Goal: Register for event/course

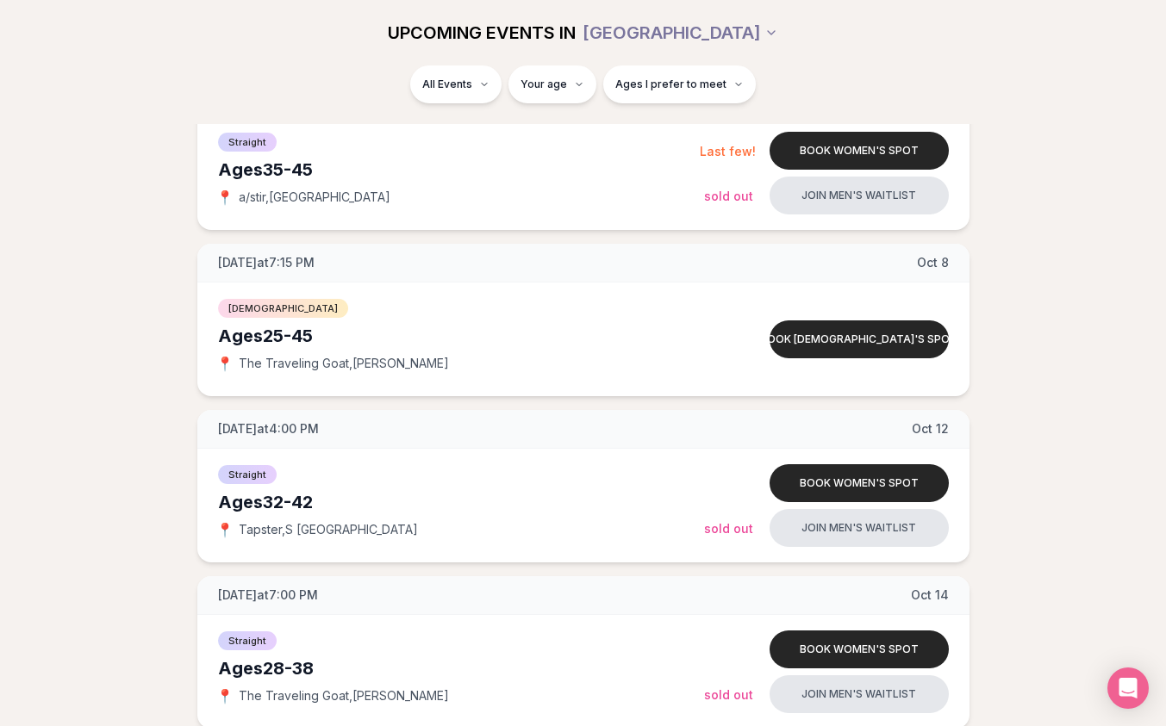
scroll to position [960, 0]
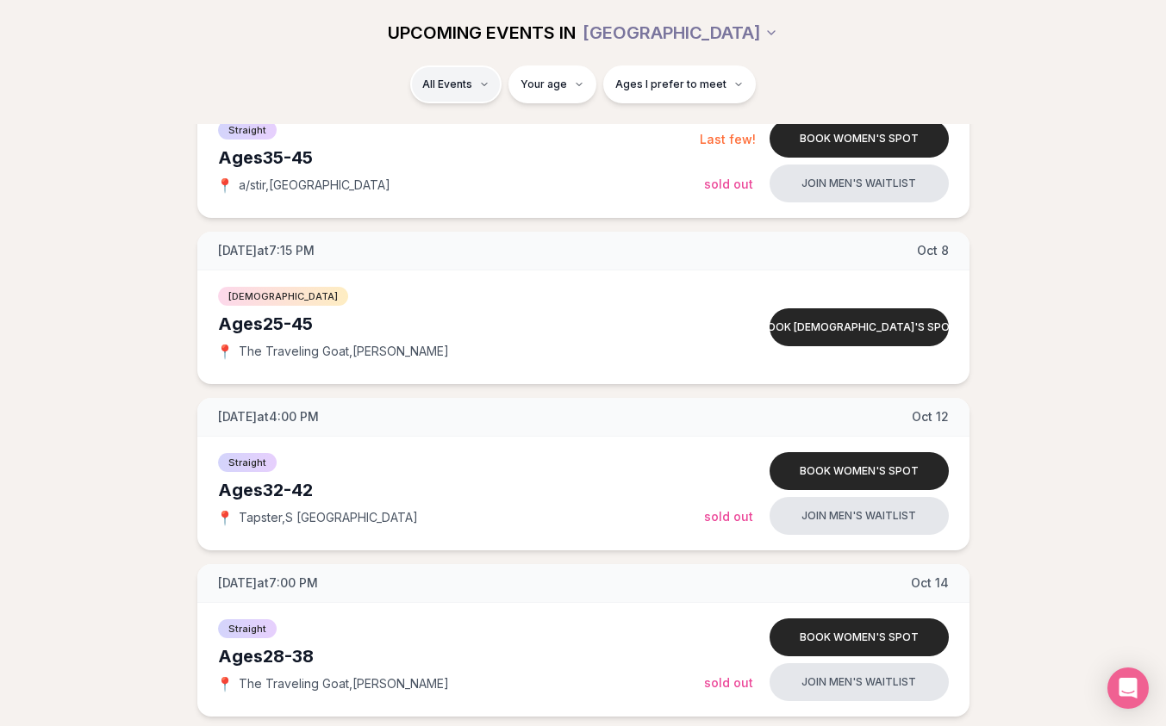
click at [481, 94] on html "Back to home luvvly LOW-PRESSURE SPEED DATING How it Works 💗 3,000 + monthly fi…" at bounding box center [583, 616] width 1166 height 3153
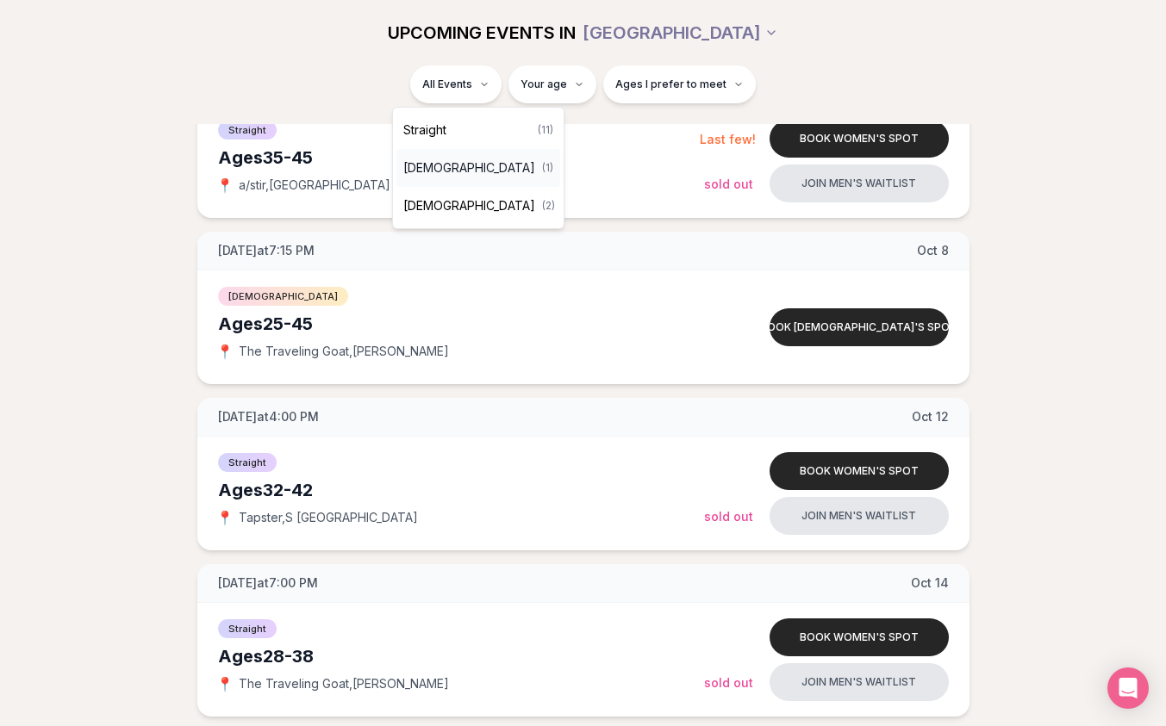
click at [474, 167] on span "[DEMOGRAPHIC_DATA]" at bounding box center [469, 167] width 132 height 17
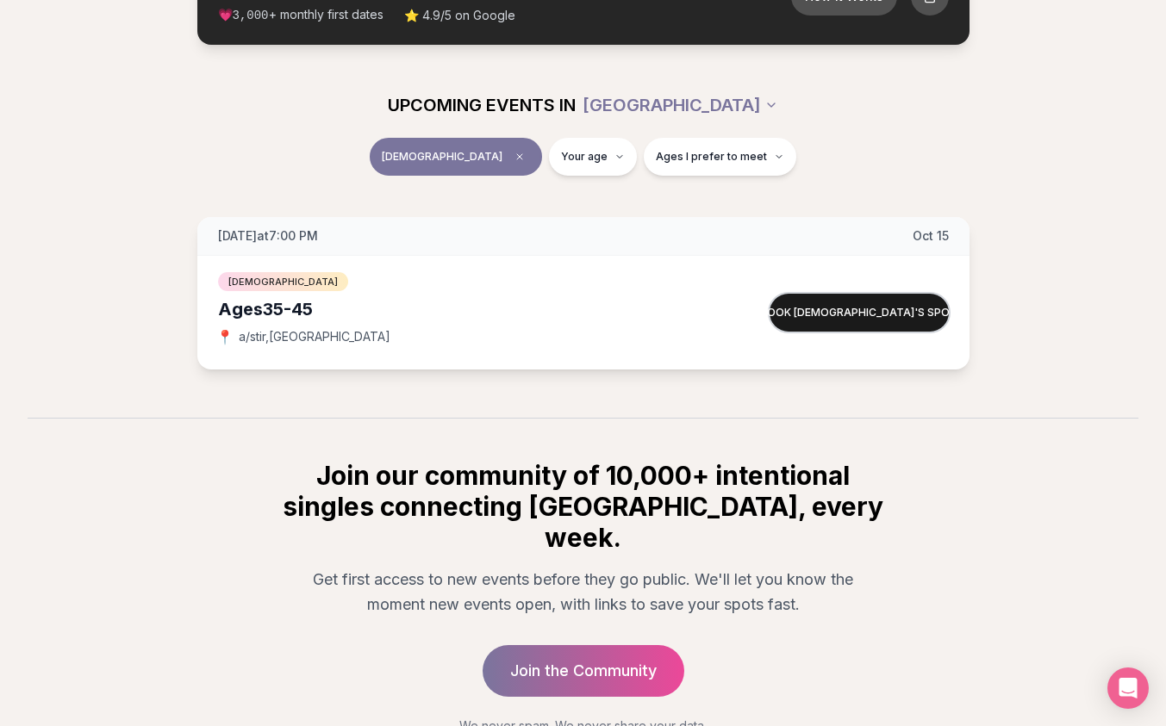
click at [805, 308] on button "Book [DEMOGRAPHIC_DATA]'s spot" at bounding box center [858, 313] width 179 height 38
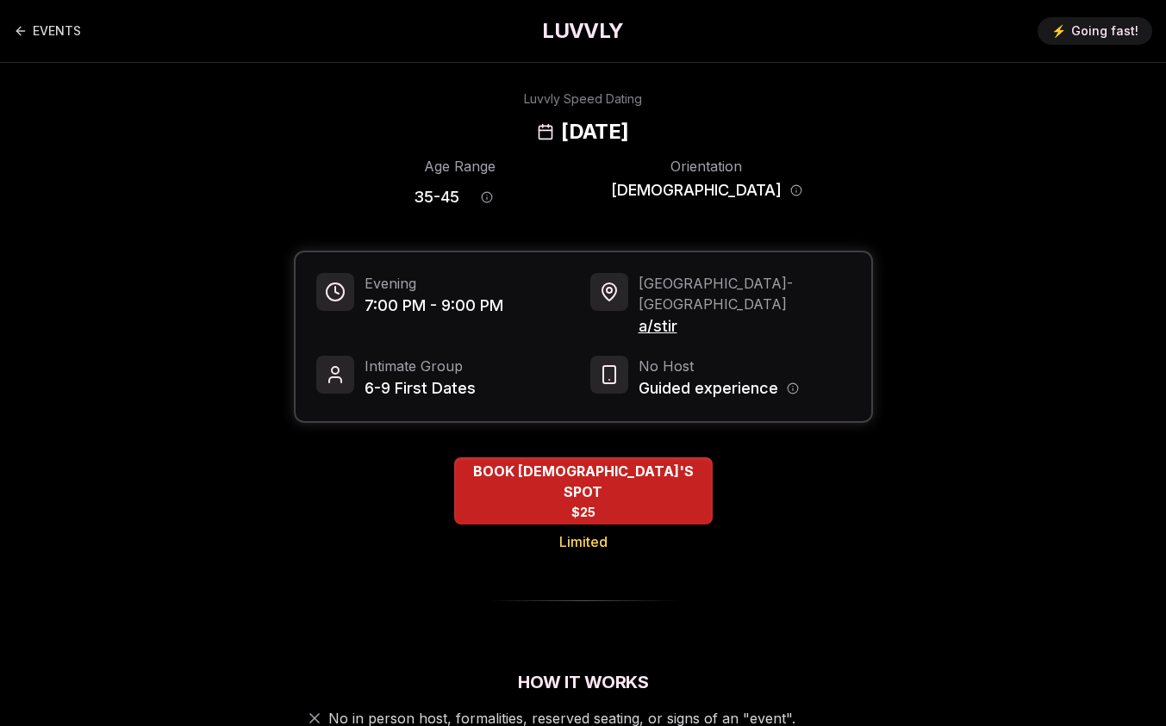
click at [387, 376] on span "6-9 First Dates" at bounding box center [419, 388] width 111 height 24
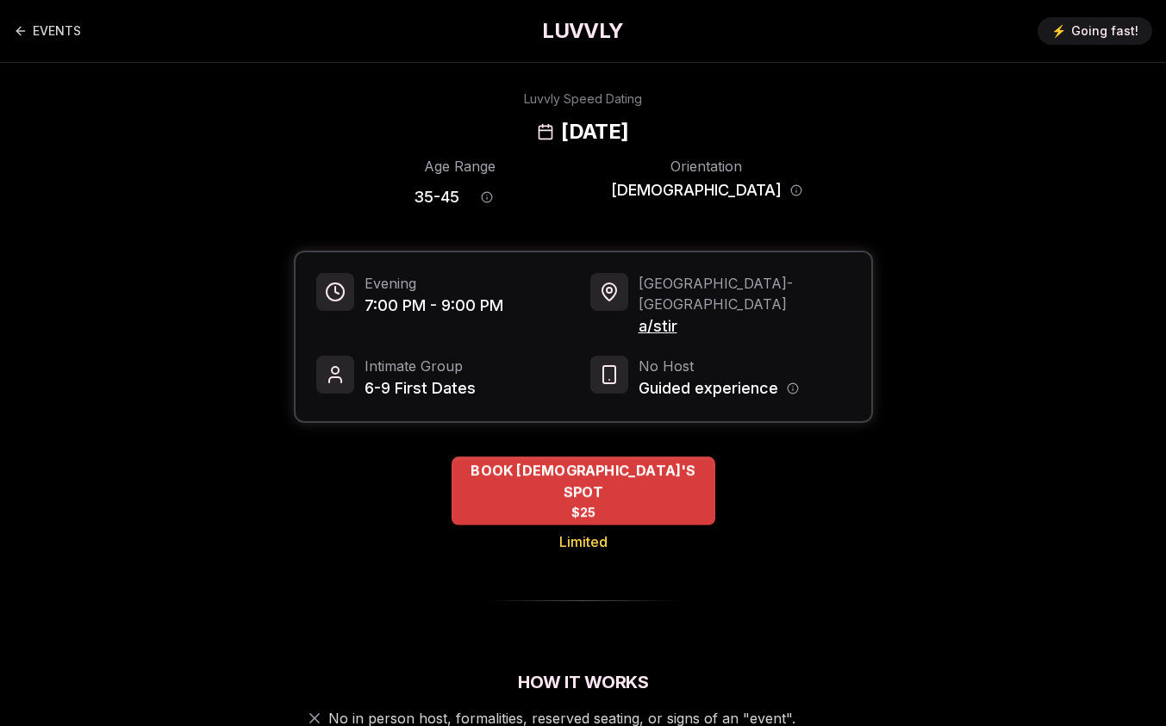
click at [576, 460] on span "BOOK QUEER WOMEN'S SPOT" at bounding box center [583, 481] width 264 height 42
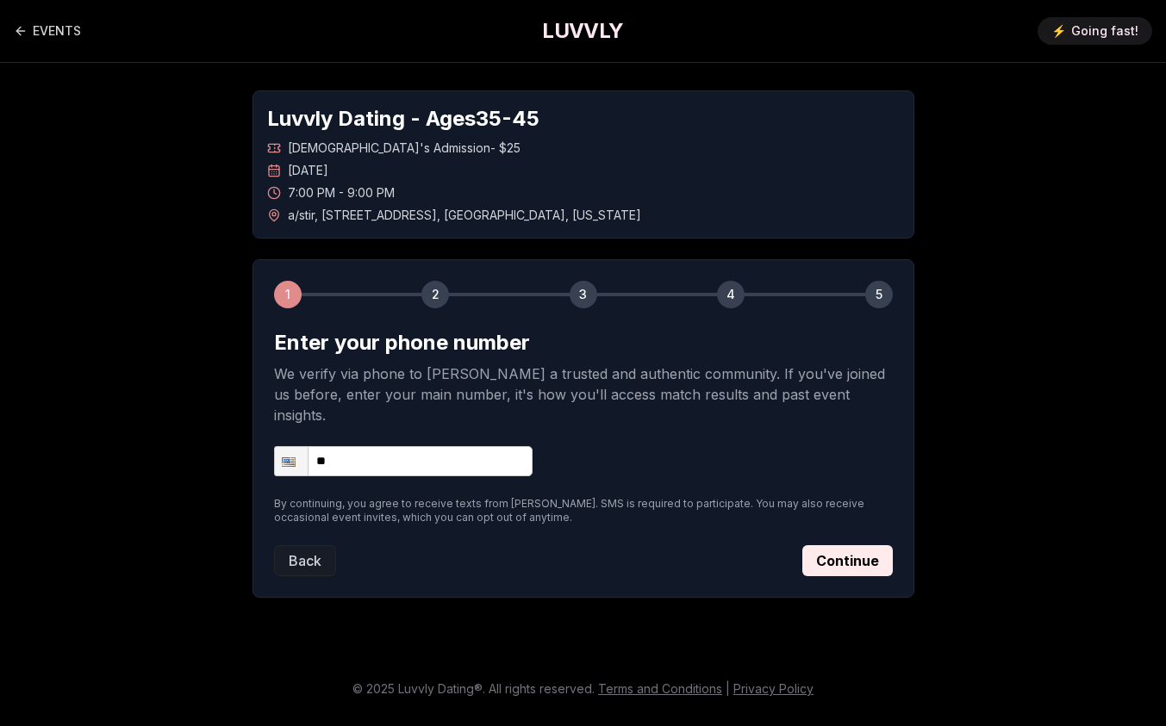
click at [369, 446] on input "**" at bounding box center [403, 461] width 258 height 30
type input "**********"
click at [837, 545] on button "Continue" at bounding box center [847, 560] width 90 height 31
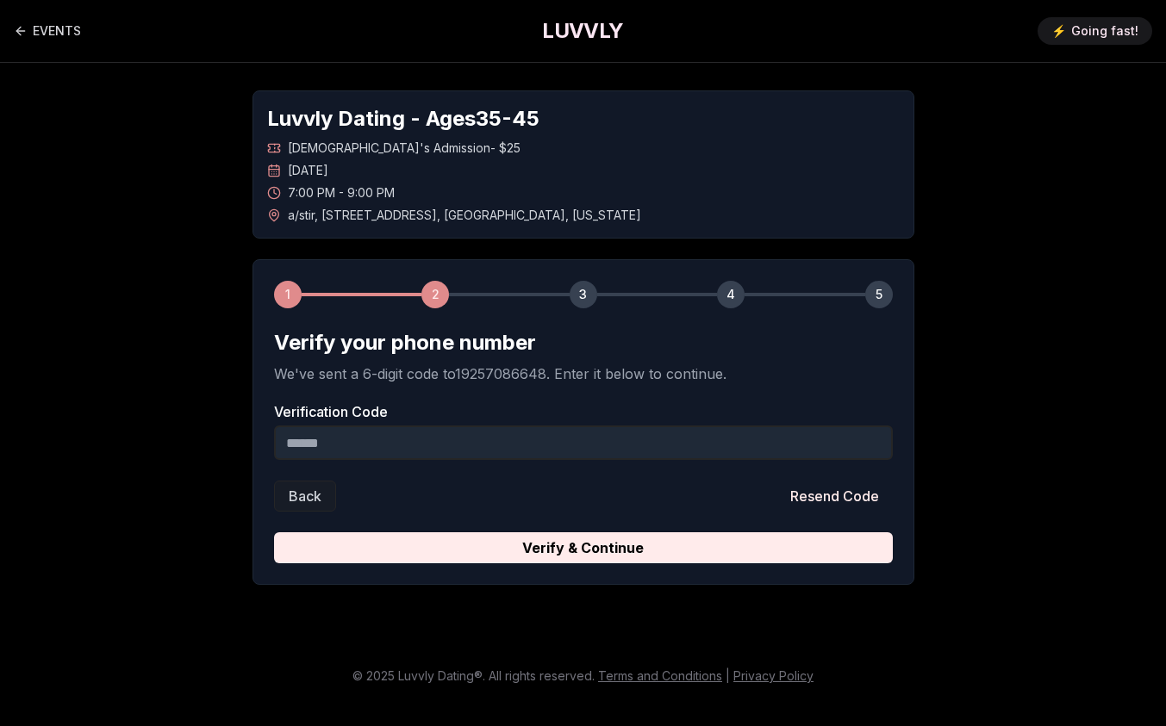
click at [456, 443] on input "Verification Code" at bounding box center [583, 443] width 619 height 34
type input "******"
click at [274, 532] on button "Verify & Continue" at bounding box center [583, 547] width 619 height 31
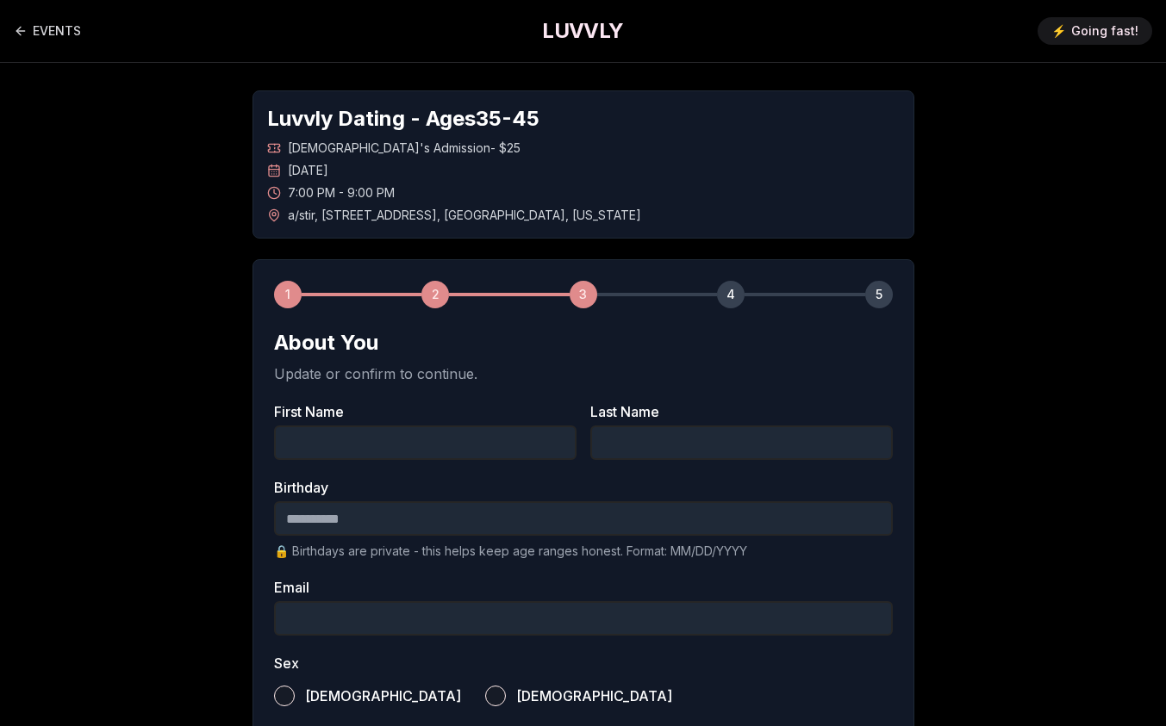
click at [446, 451] on input "First Name" at bounding box center [425, 443] width 302 height 34
type input "*******"
type input "**********"
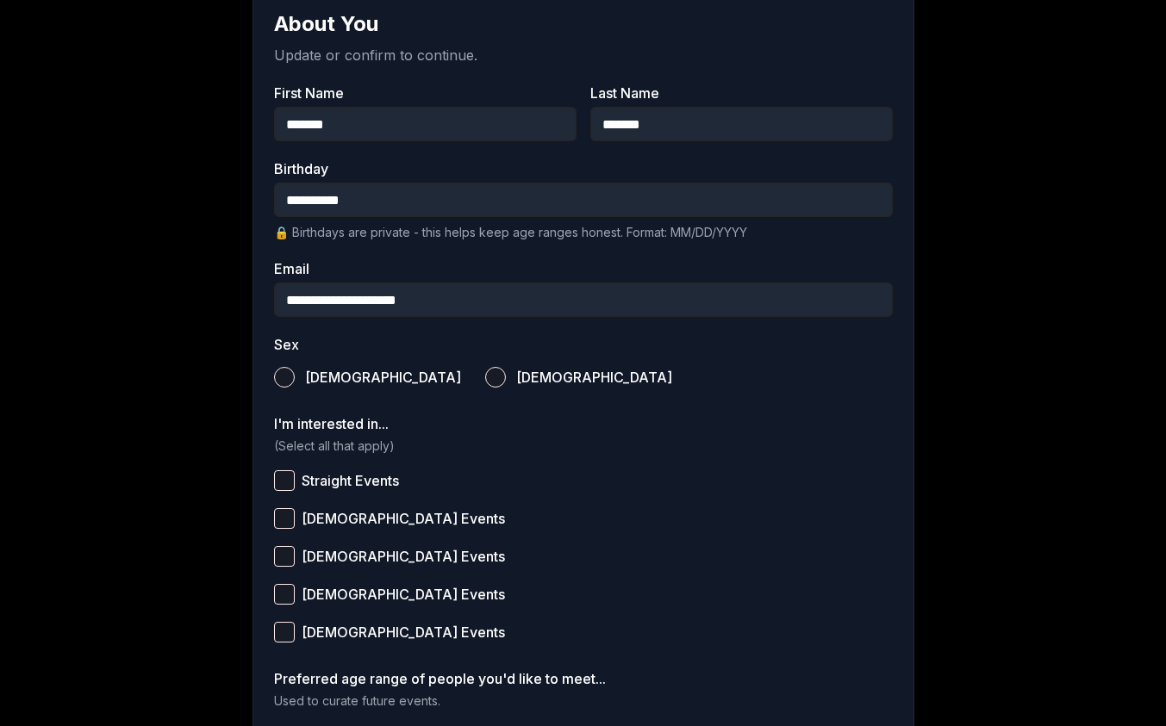
scroll to position [327, 0]
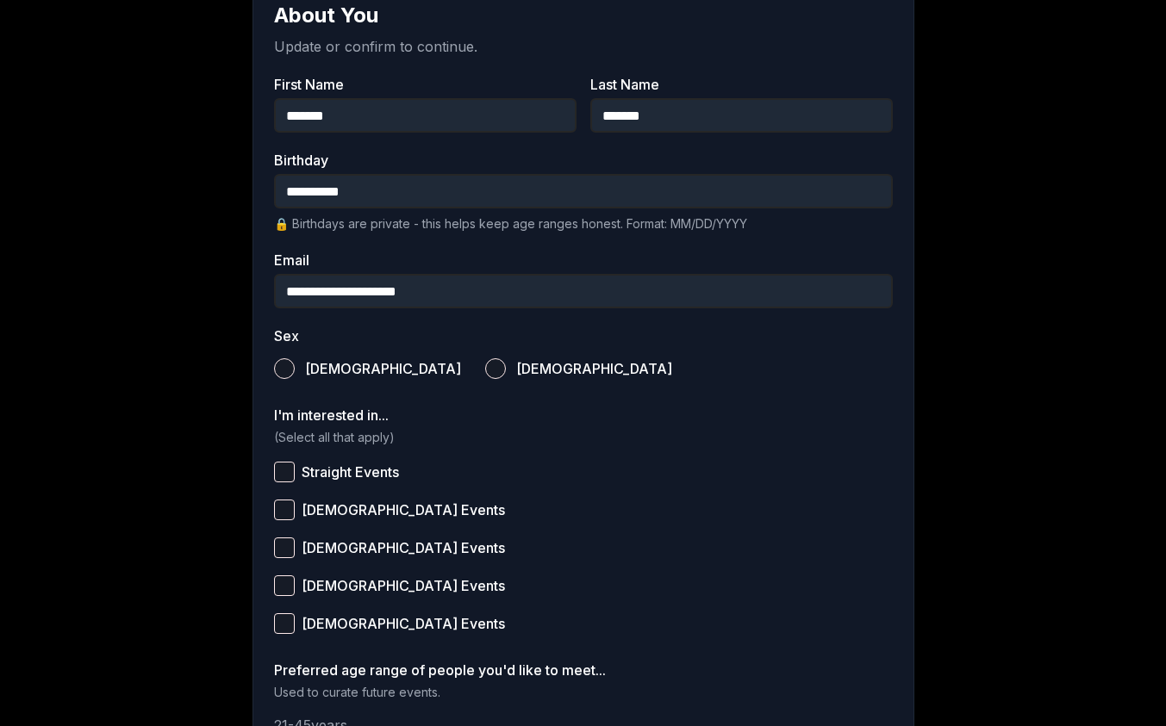
type input "**********"
click at [485, 374] on button "Female" at bounding box center [495, 368] width 21 height 21
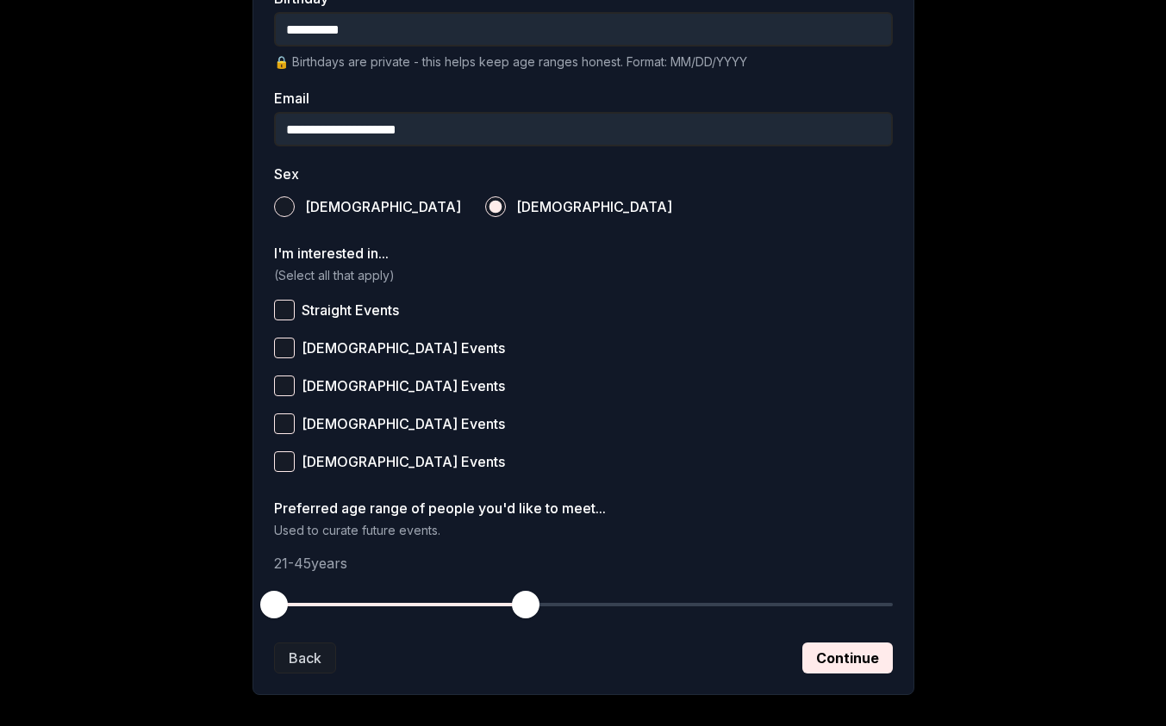
scroll to position [492, 0]
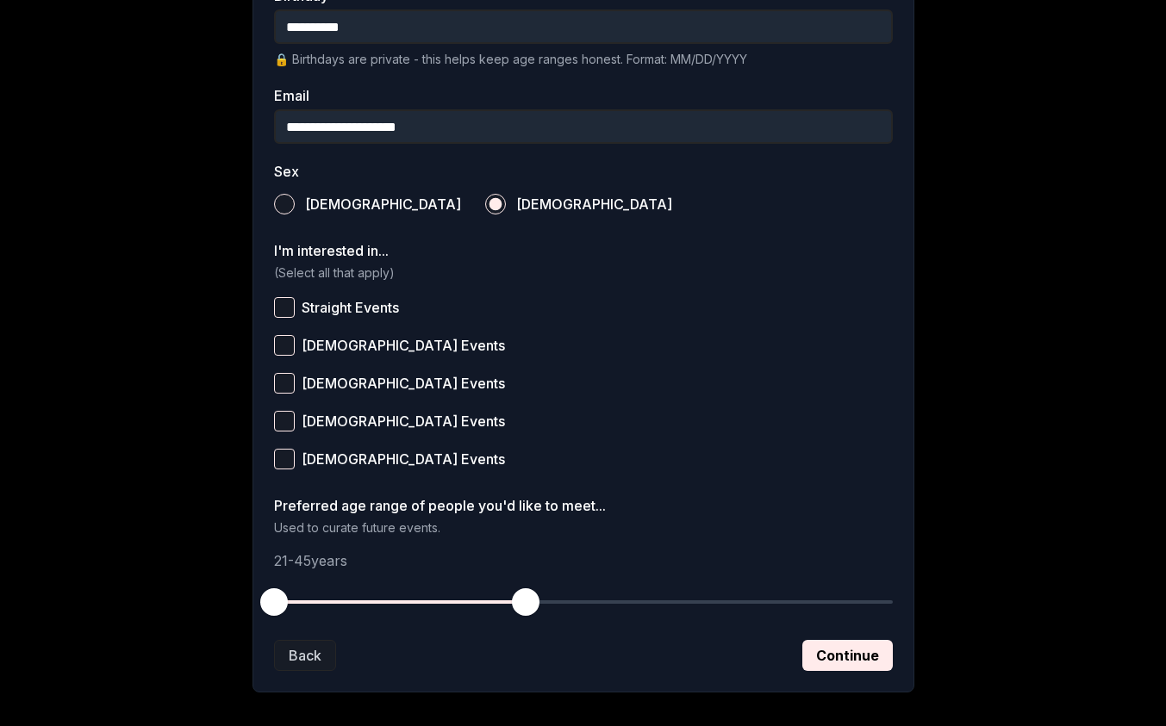
click at [342, 347] on span "Queer Women Events" at bounding box center [403, 346] width 203 height 14
click at [295, 347] on button "Queer Women Events" at bounding box center [284, 345] width 21 height 21
click at [365, 420] on span "Bisexual Events" at bounding box center [403, 421] width 203 height 14
click at [295, 420] on button "Bisexual Events" at bounding box center [284, 421] width 21 height 21
drag, startPoint x: 274, startPoint y: 603, endPoint x: 326, endPoint y: 602, distance: 51.7
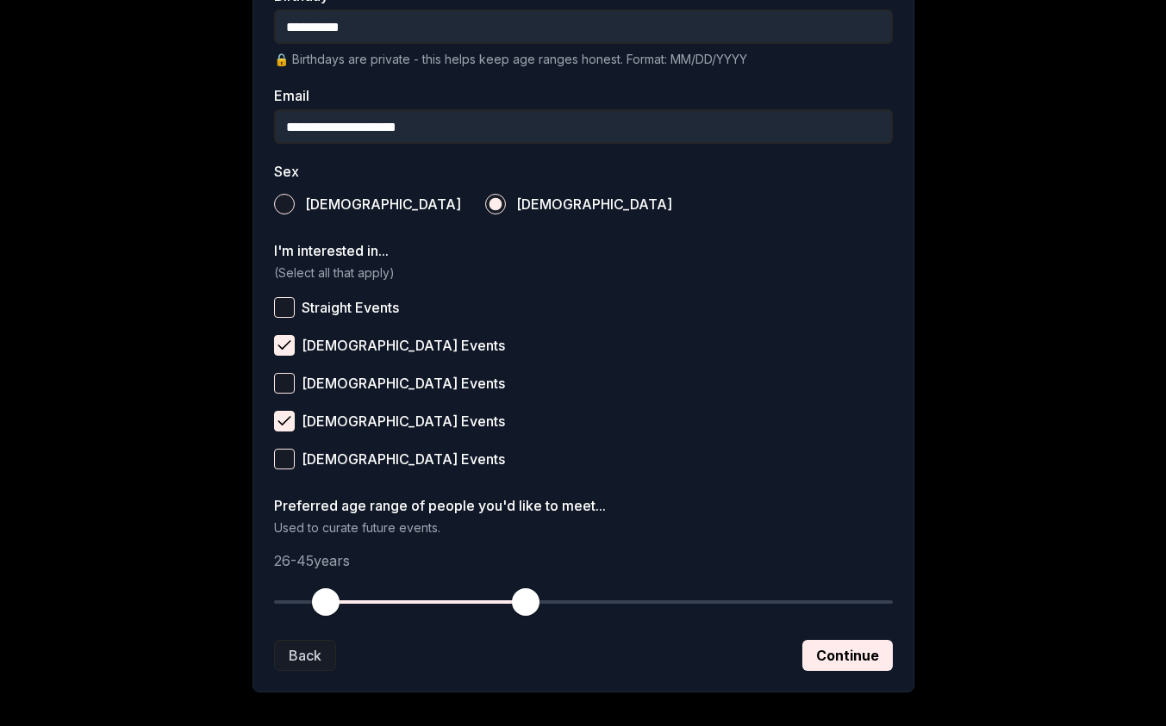
click at [327, 602] on span "button" at bounding box center [326, 602] width 28 height 28
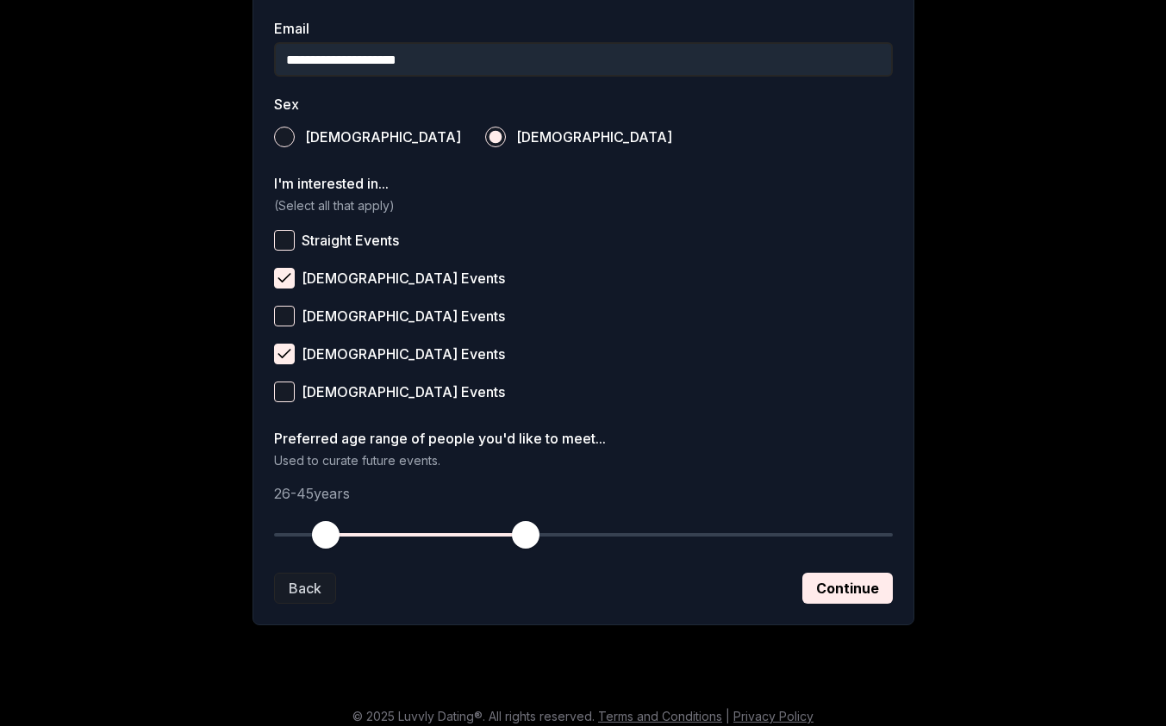
scroll to position [572, 0]
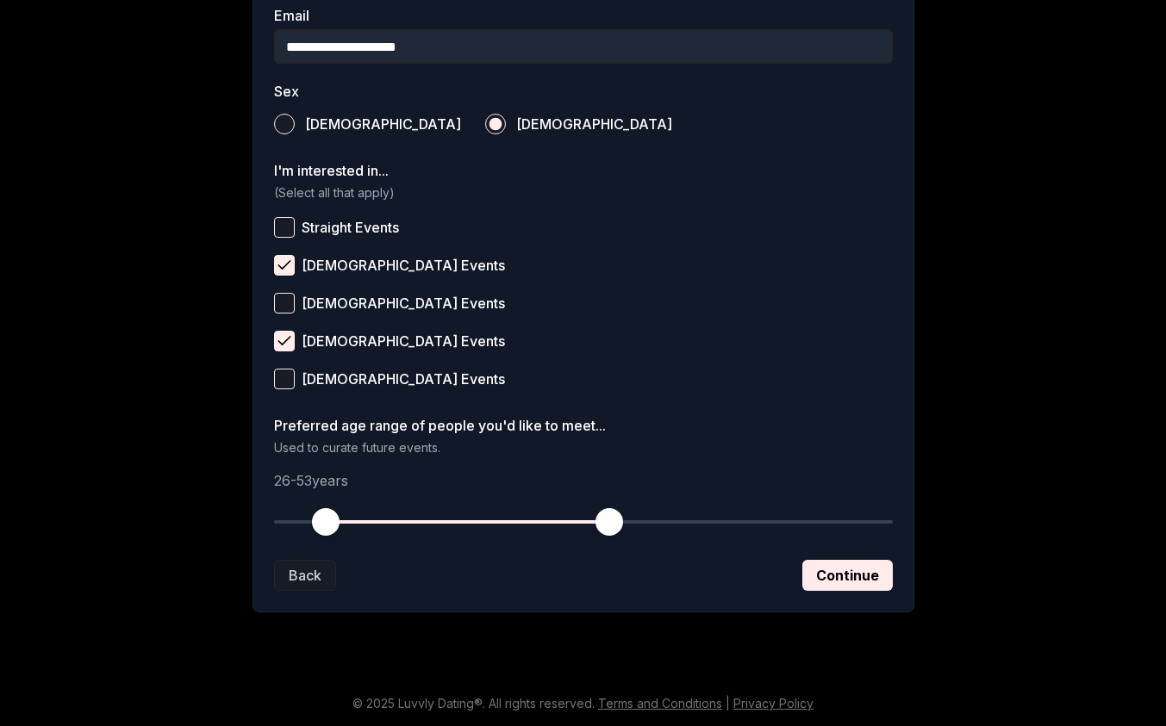
drag, startPoint x: 528, startPoint y: 524, endPoint x: 609, endPoint y: 525, distance: 81.0
click at [609, 525] on span "button" at bounding box center [609, 522] width 28 height 28
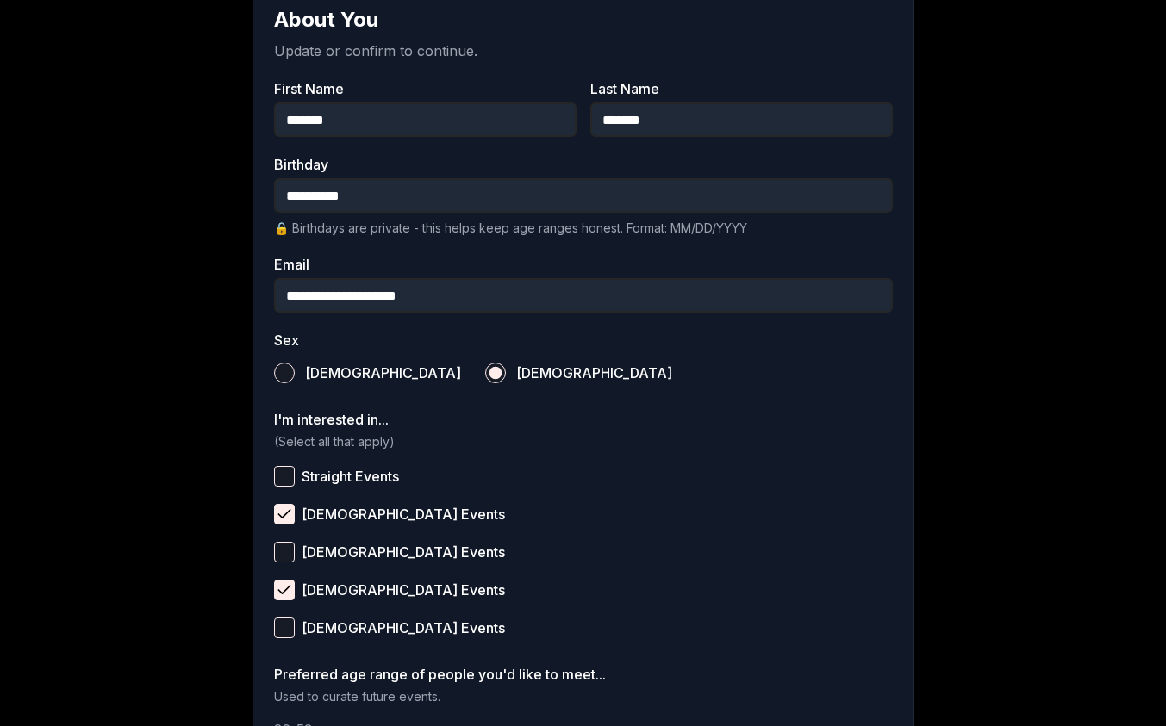
scroll to position [326, 0]
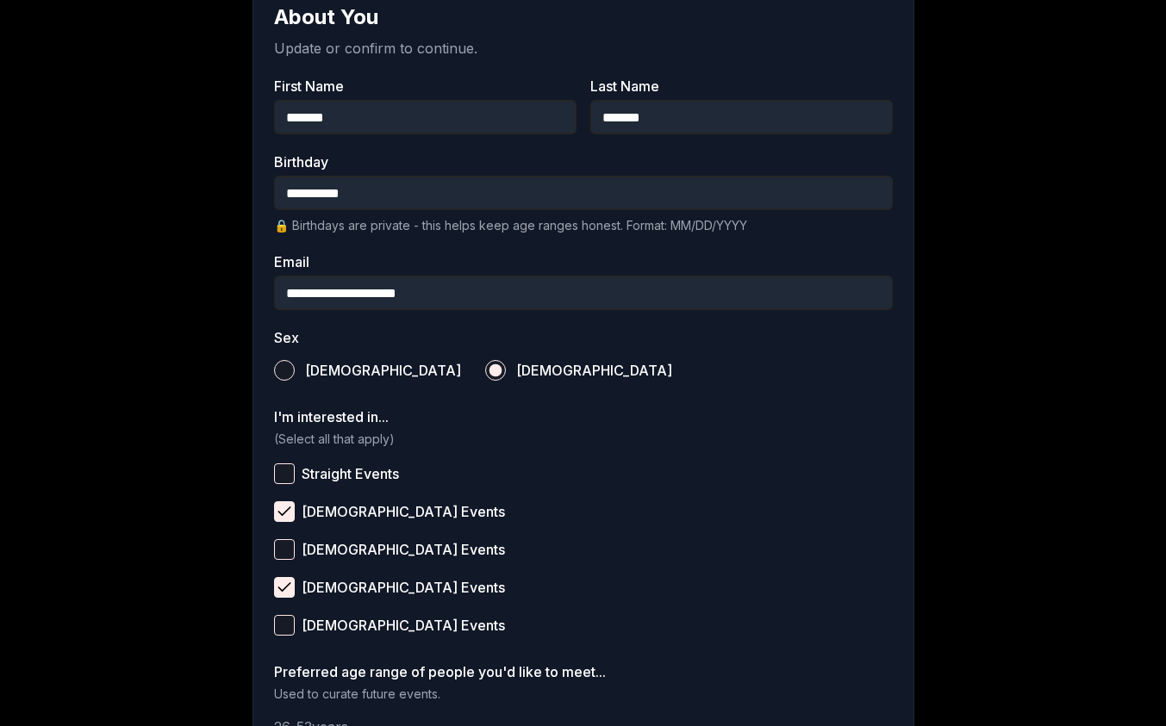
click at [368, 593] on span "Bisexual Events" at bounding box center [403, 588] width 203 height 14
click at [295, 593] on button "Bisexual Events" at bounding box center [284, 587] width 21 height 21
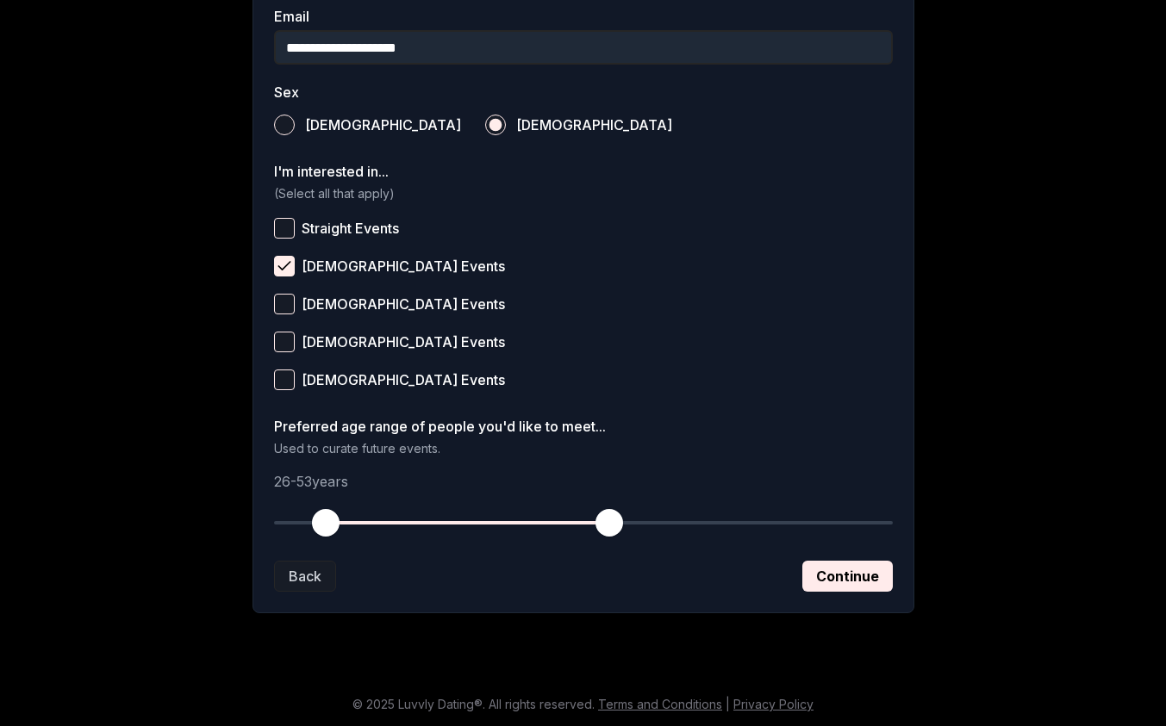
scroll to position [572, 0]
click at [287, 383] on button "Pansexual Events" at bounding box center [284, 379] width 21 height 21
click at [284, 328] on label "Bisexual Events" at bounding box center [583, 341] width 619 height 38
click at [284, 331] on button "Bisexual Events" at bounding box center [284, 341] width 21 height 21
click at [843, 578] on button "Continue" at bounding box center [847, 575] width 90 height 31
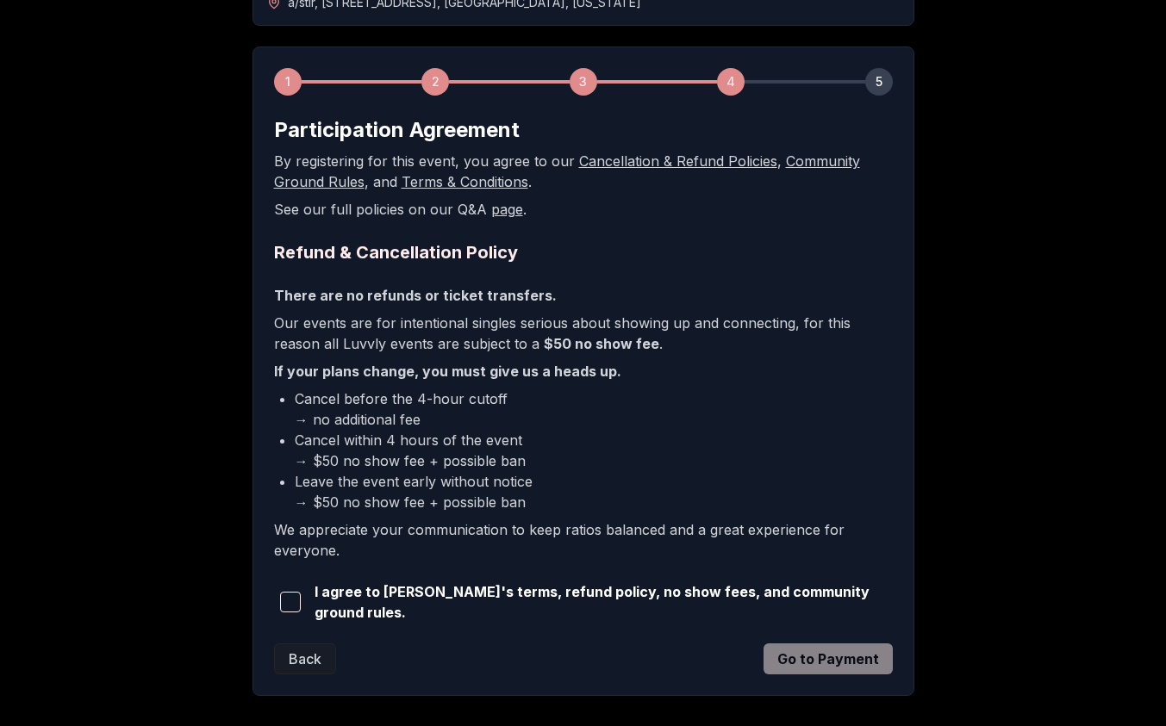
scroll to position [208, 0]
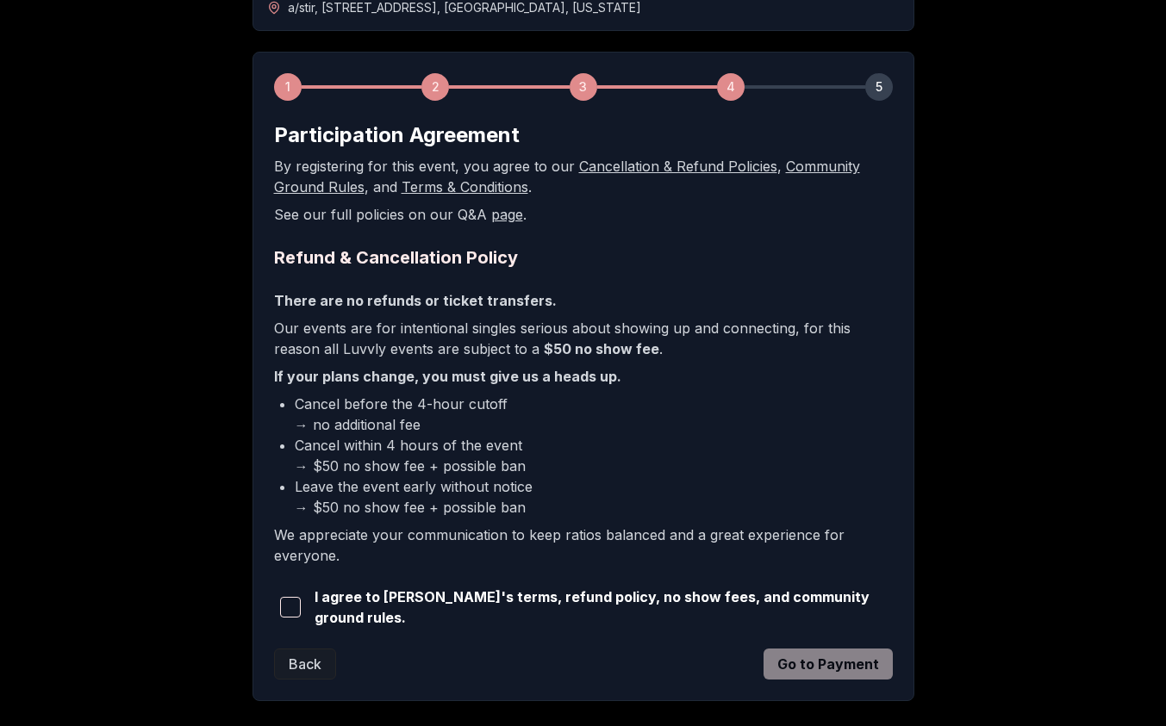
click at [296, 609] on span "button" at bounding box center [290, 607] width 21 height 21
click at [789, 666] on button "Go to Payment" at bounding box center [827, 664] width 129 height 31
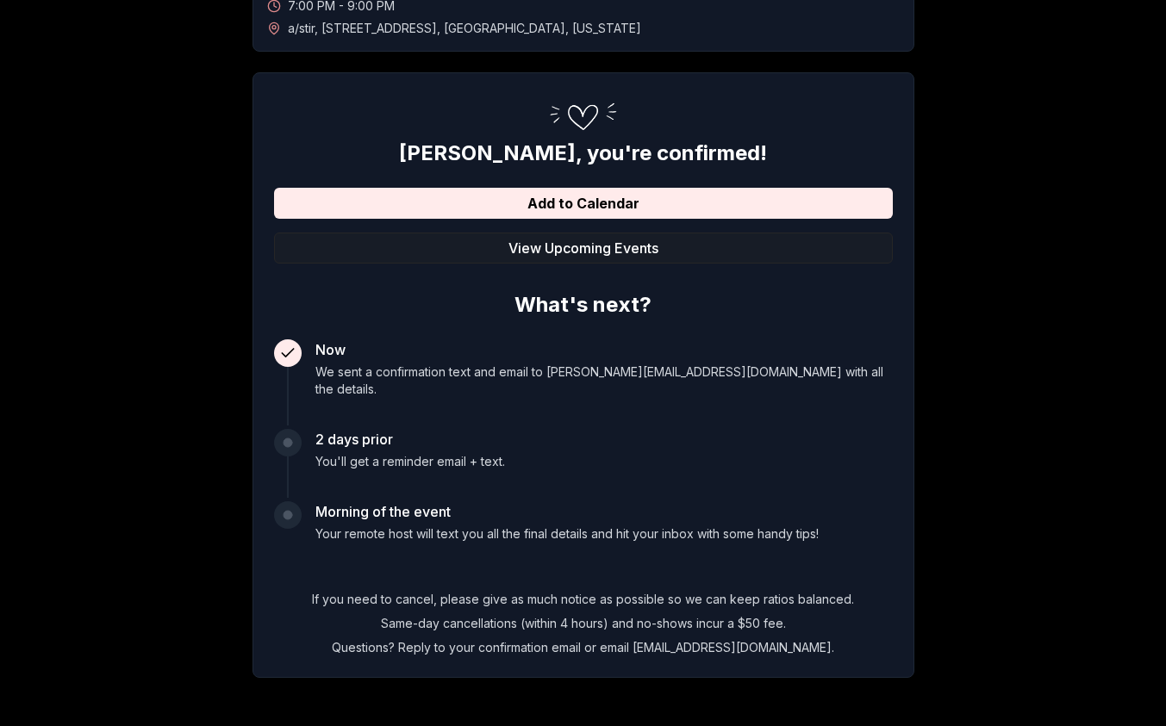
scroll to position [190, 0]
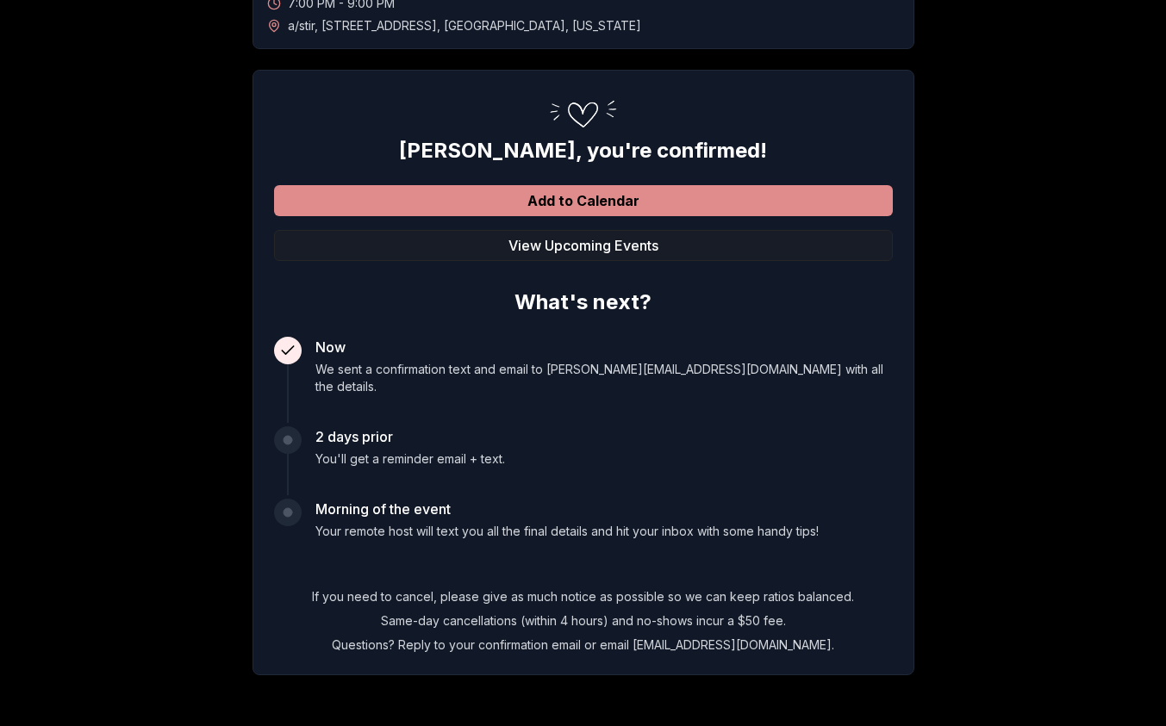
click at [591, 206] on button "Add to Calendar" at bounding box center [583, 200] width 619 height 31
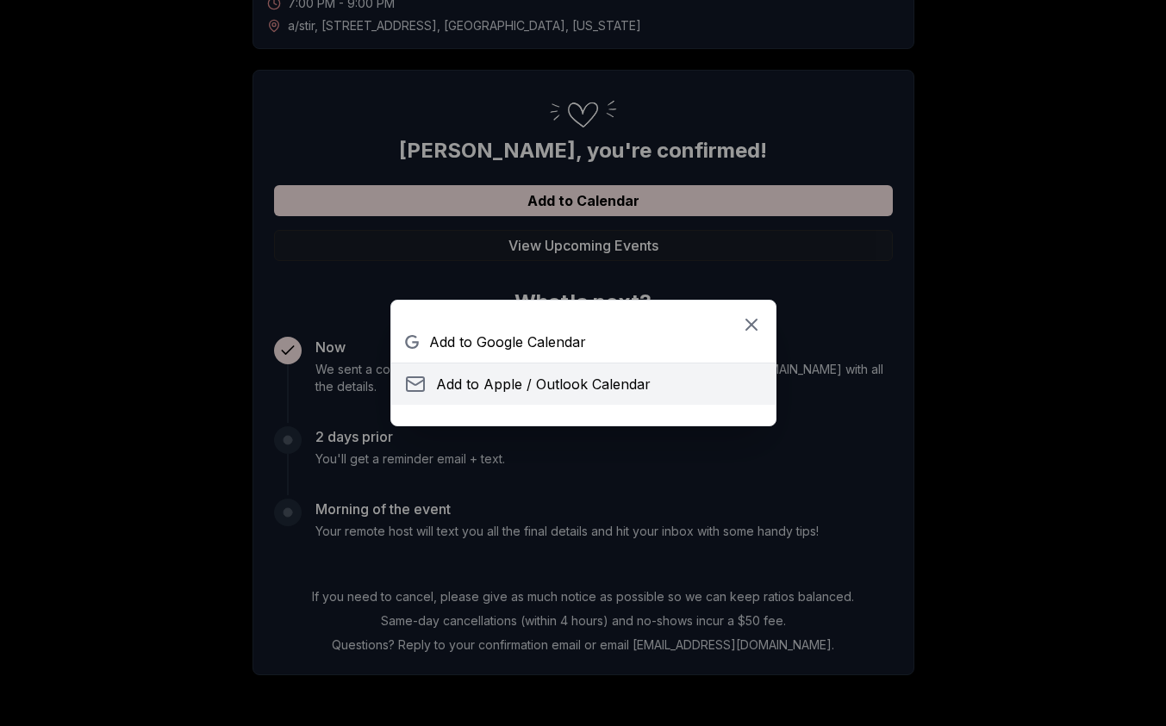
click at [572, 377] on span "Add to Apple / Outlook Calendar" at bounding box center [543, 384] width 215 height 21
